Goal: Go to known website: Access a specific website the user already knows

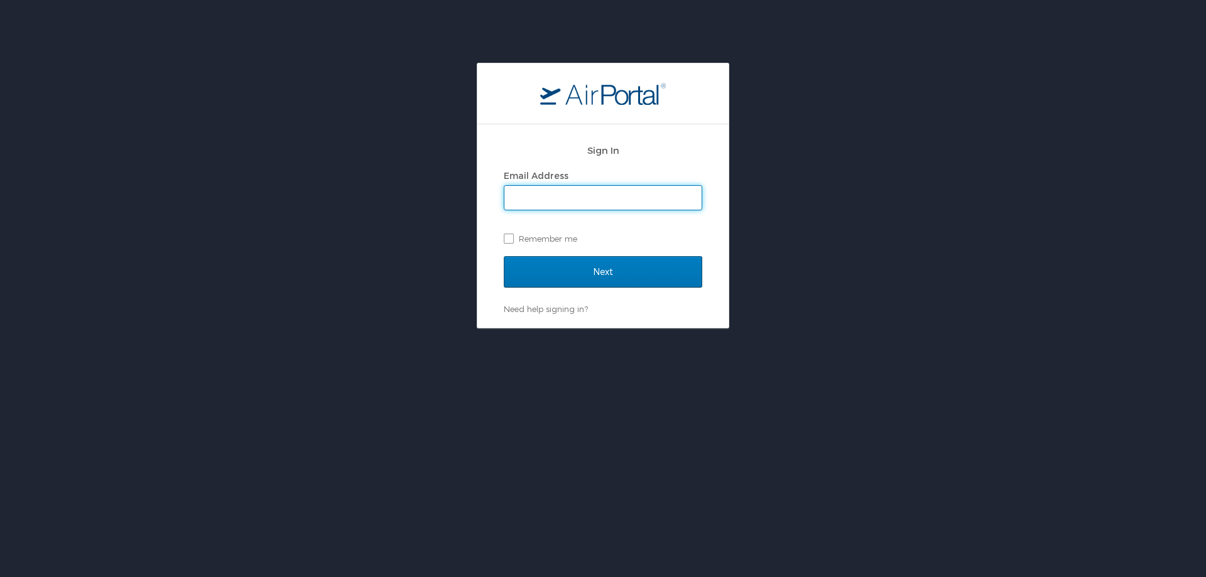
click at [611, 197] on input "Email Address" at bounding box center [602, 198] width 197 height 24
type input "lnoe@troy.edu"
click at [553, 239] on label "Remember me" at bounding box center [603, 238] width 198 height 19
click at [512, 239] on input "Remember me" at bounding box center [508, 238] width 8 height 8
checkbox input "true"
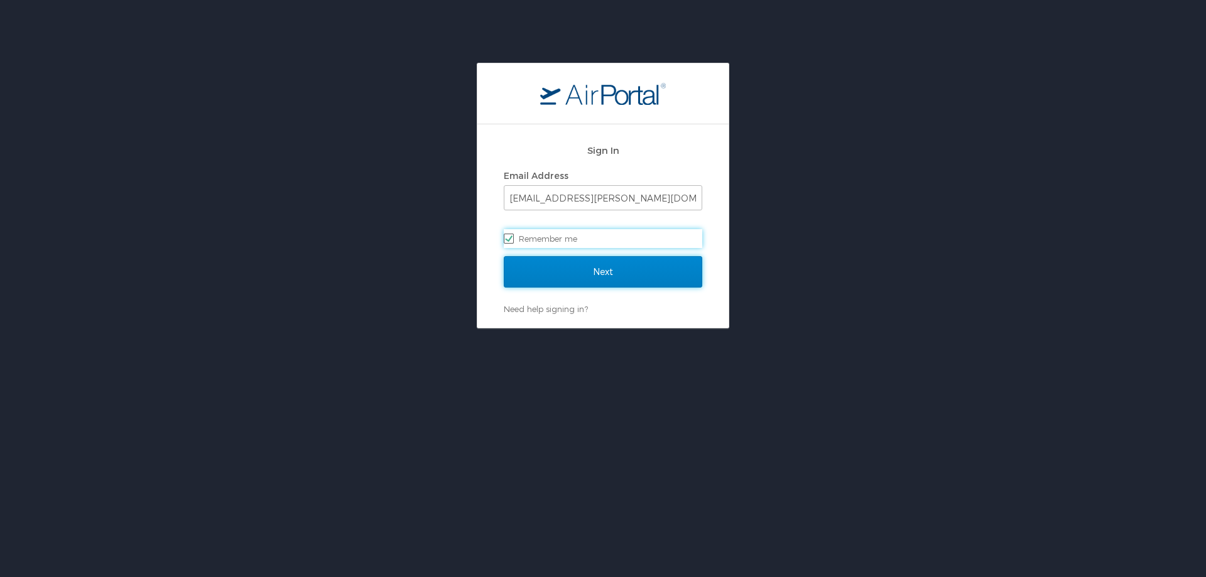
click at [571, 276] on input "Next" at bounding box center [603, 271] width 198 height 31
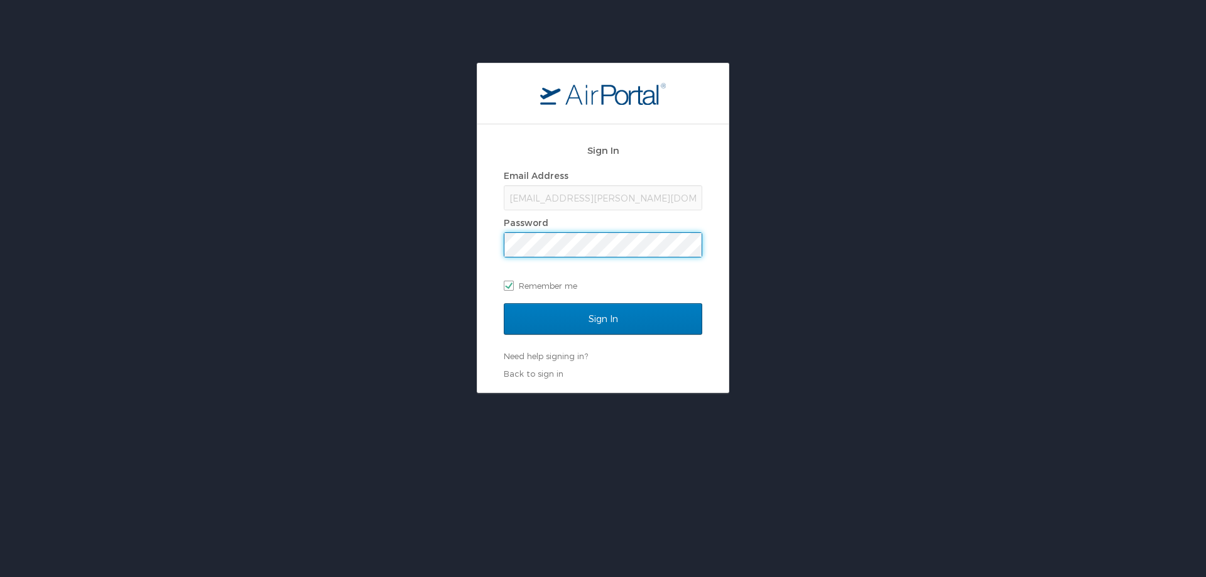
click at [504, 303] on input "Sign In" at bounding box center [603, 318] width 198 height 31
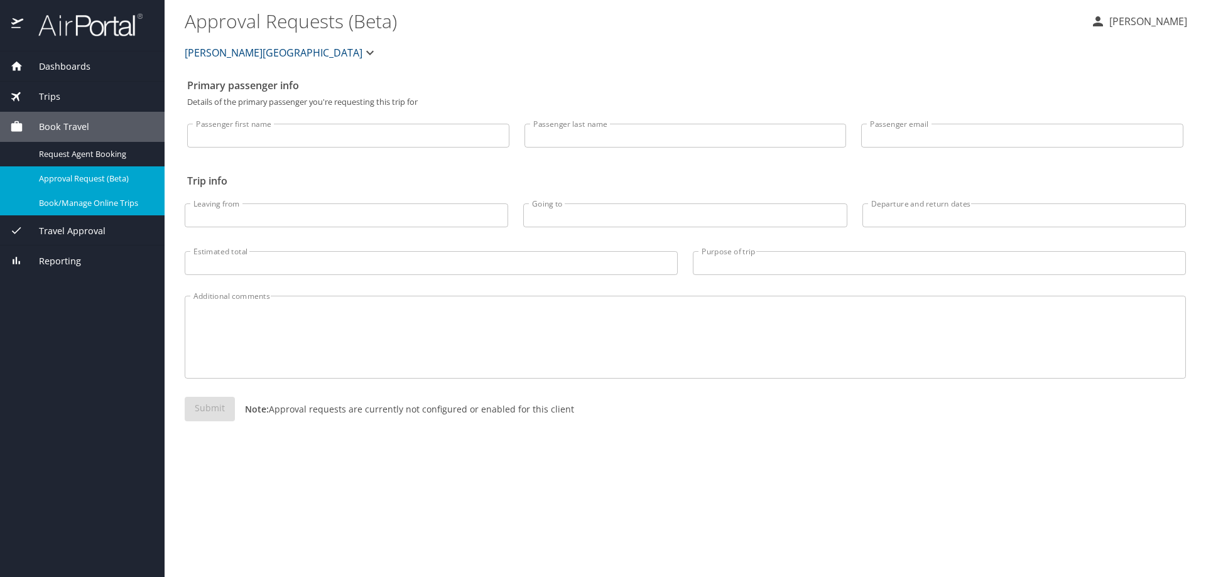
click at [102, 201] on span "Book/Manage Online Trips" at bounding box center [94, 203] width 111 height 12
